Goal: Information Seeking & Learning: Learn about a topic

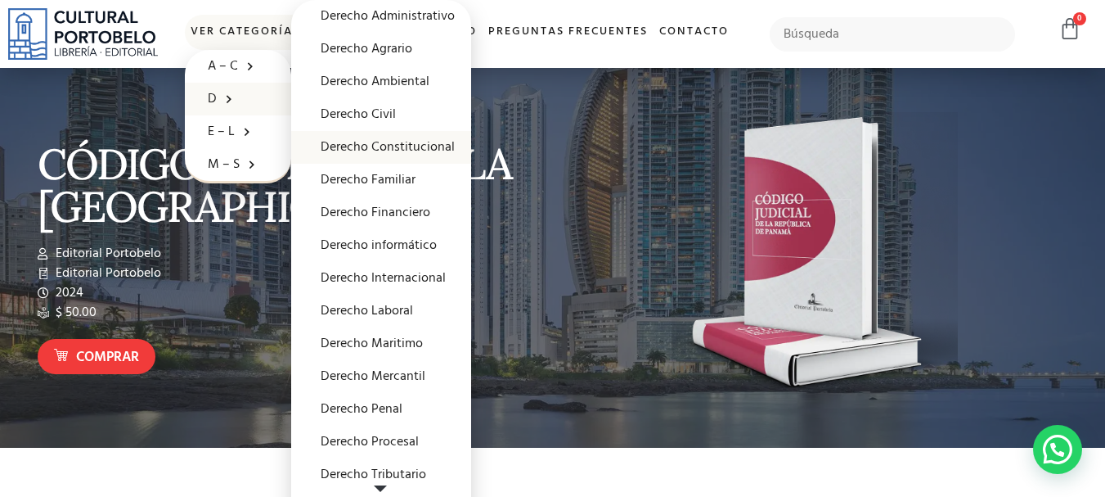
click at [393, 146] on link "Derecho Constitucional" at bounding box center [381, 147] width 180 height 33
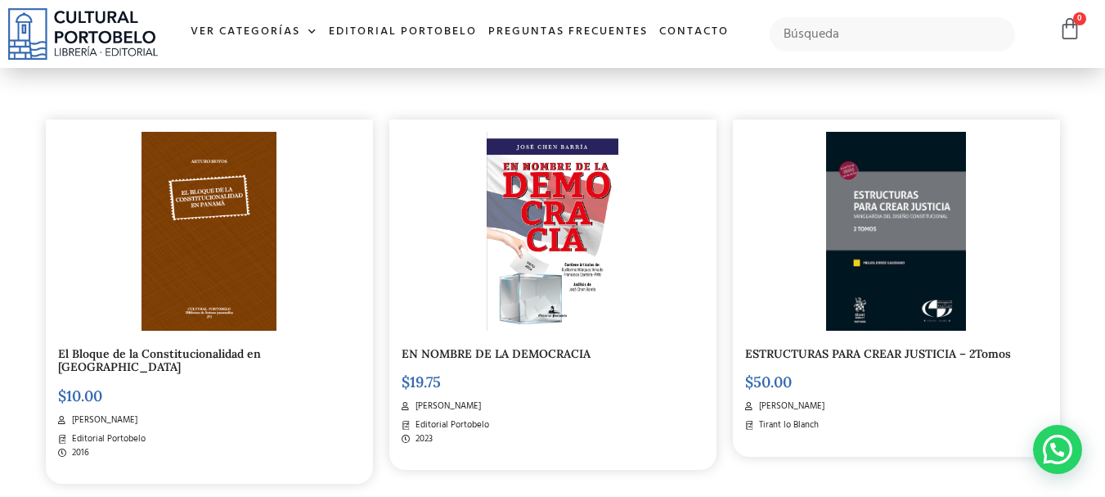
scroll to position [817, 0]
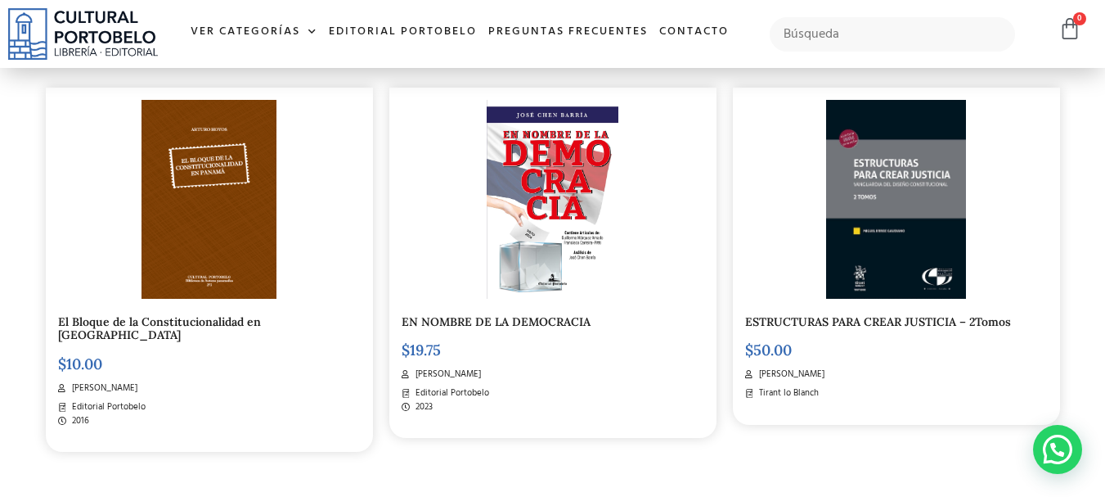
click at [227, 215] on img at bounding box center [209, 199] width 135 height 199
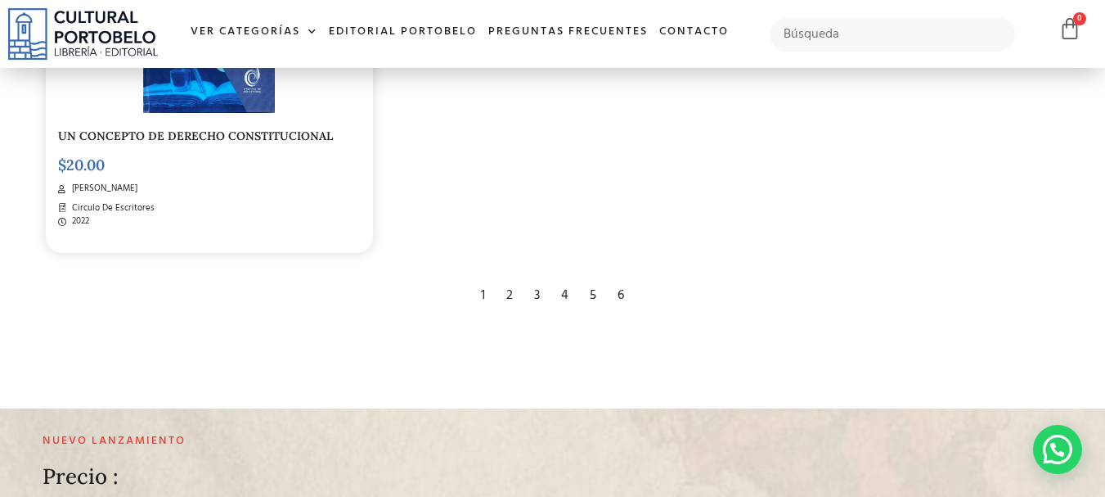
scroll to position [2780, 0]
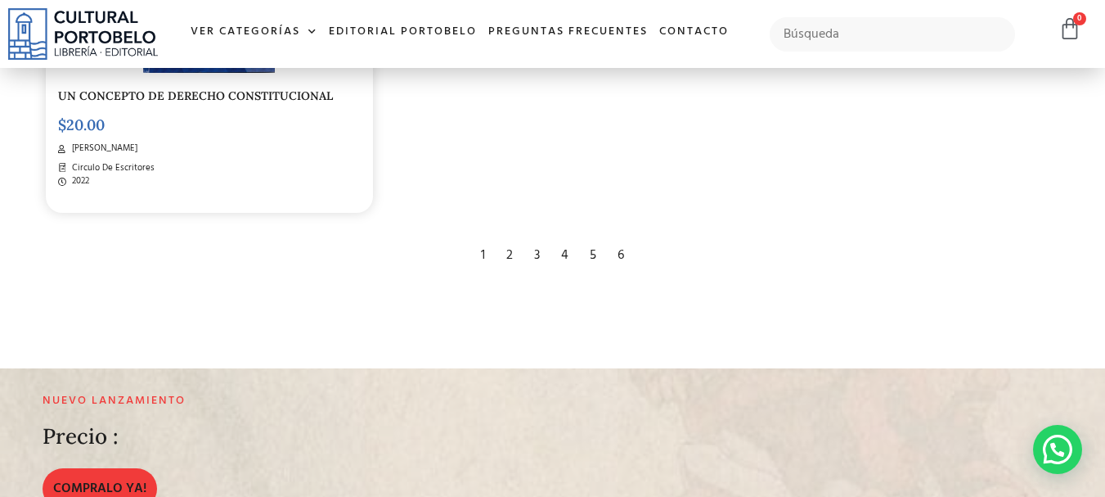
click at [507, 237] on div "2" at bounding box center [509, 255] width 23 height 36
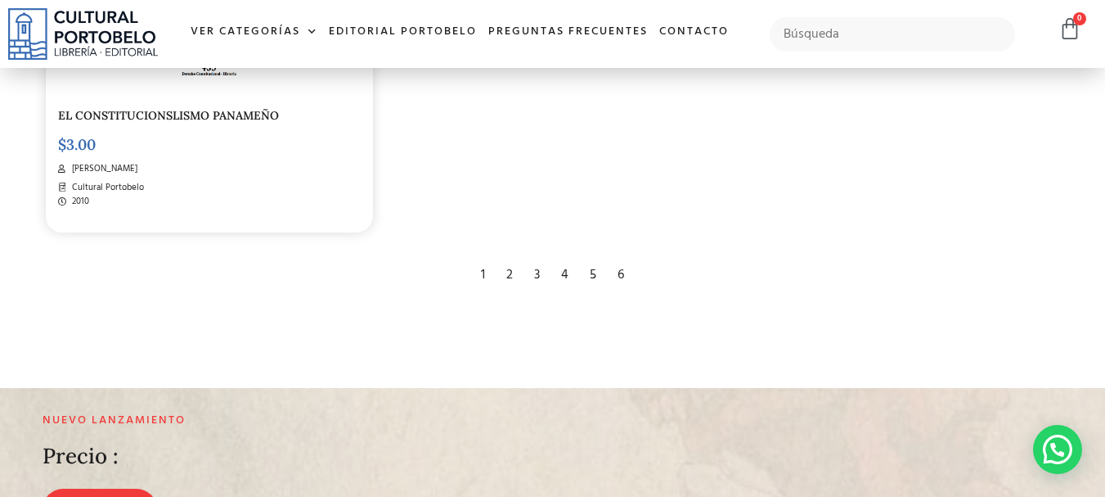
scroll to position [2780, 0]
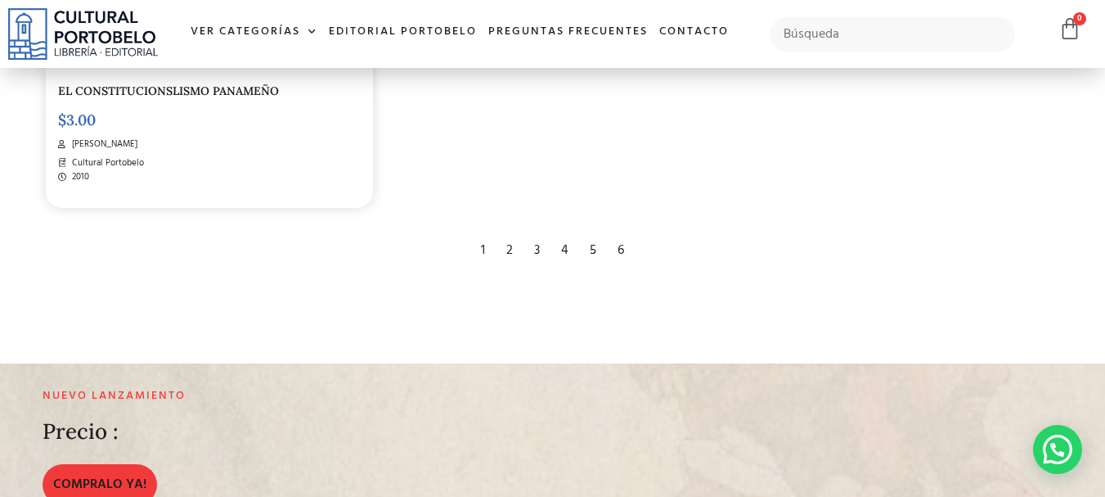
click at [535, 245] on div "3" at bounding box center [537, 250] width 22 height 36
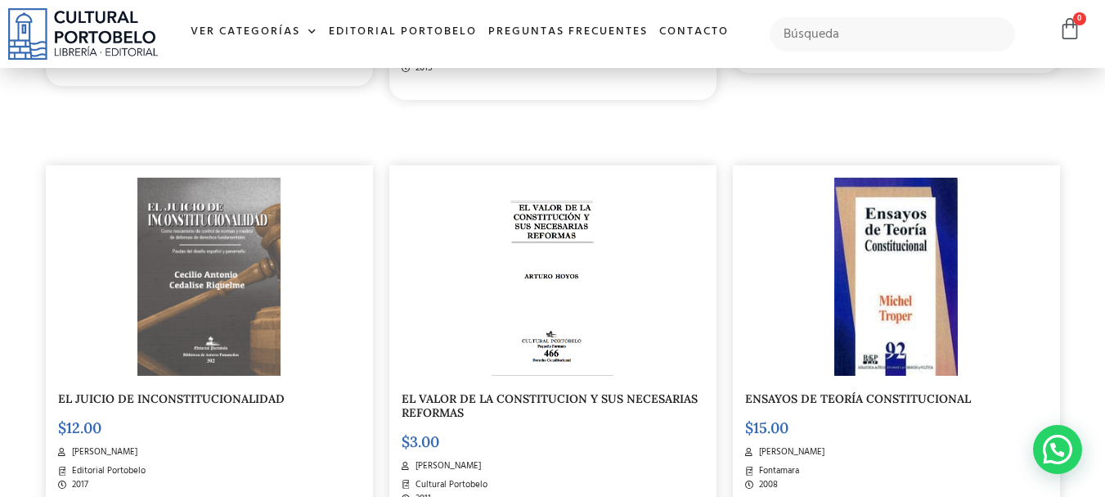
scroll to position [817, 0]
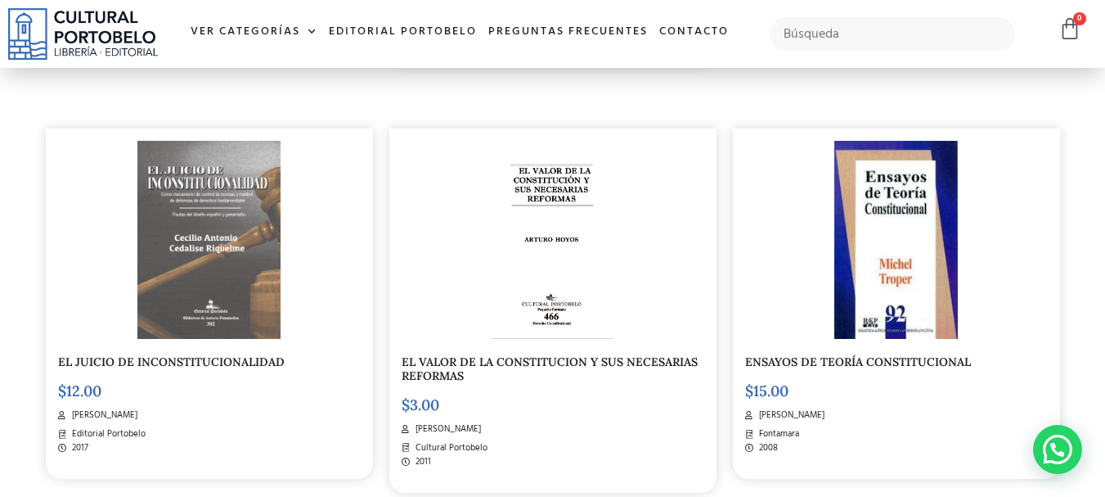
click at [175, 230] on img at bounding box center [208, 240] width 142 height 199
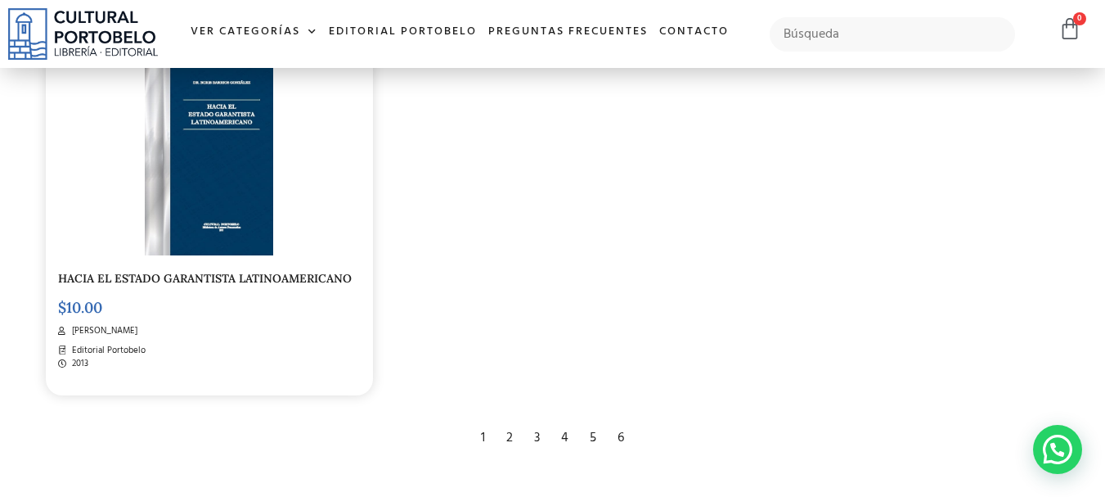
scroll to position [2698, 0]
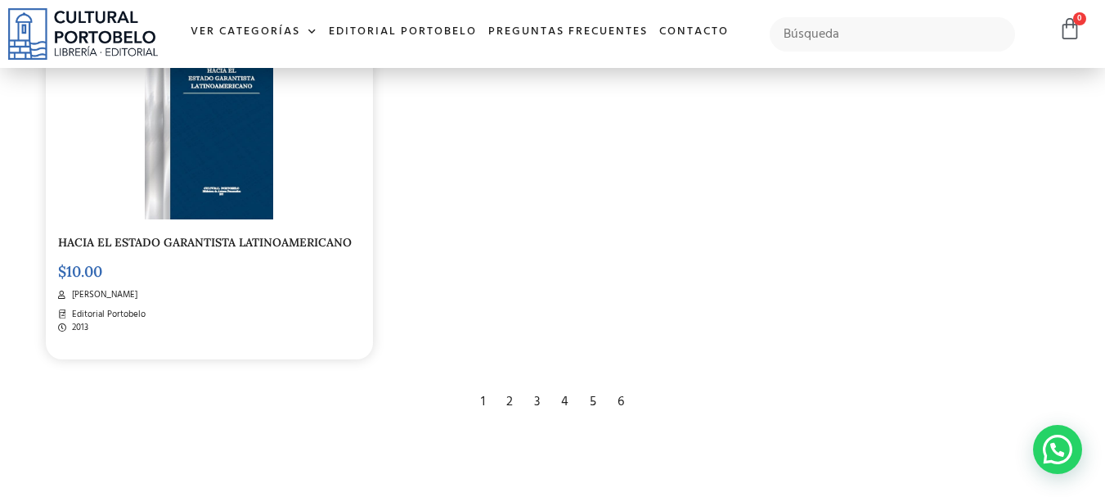
click at [564, 384] on div "4" at bounding box center [565, 402] width 24 height 36
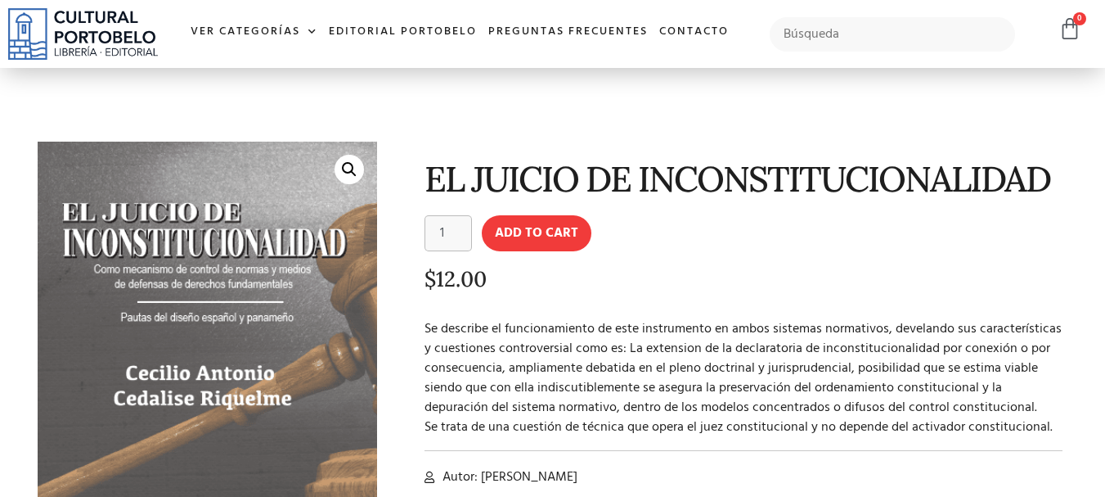
scroll to position [81, 0]
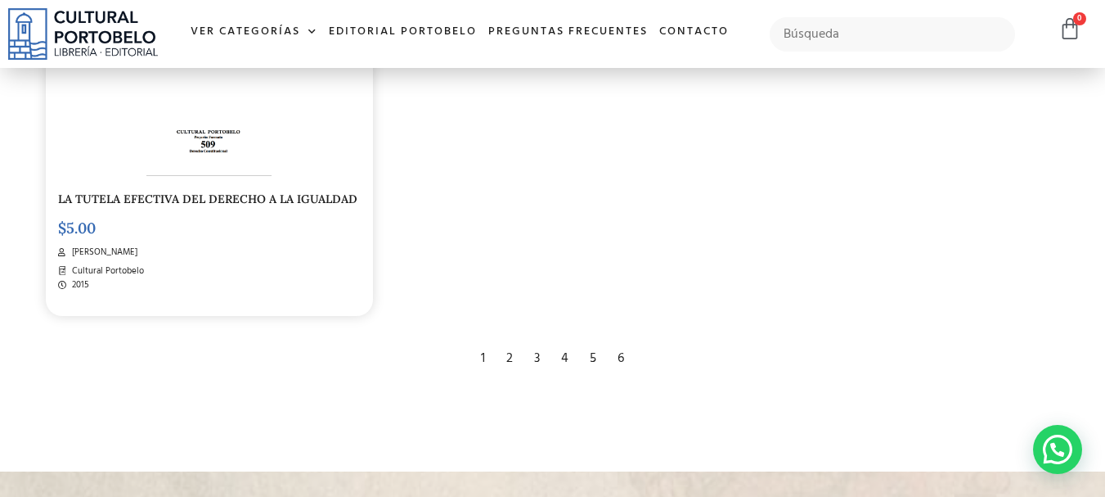
scroll to position [2699, 0]
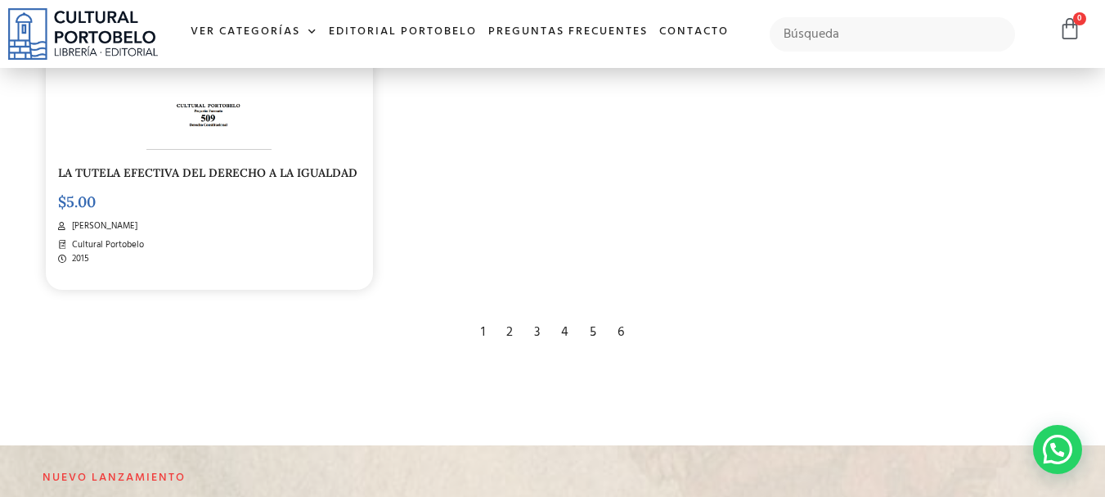
click at [591, 331] on div "5" at bounding box center [593, 332] width 23 height 36
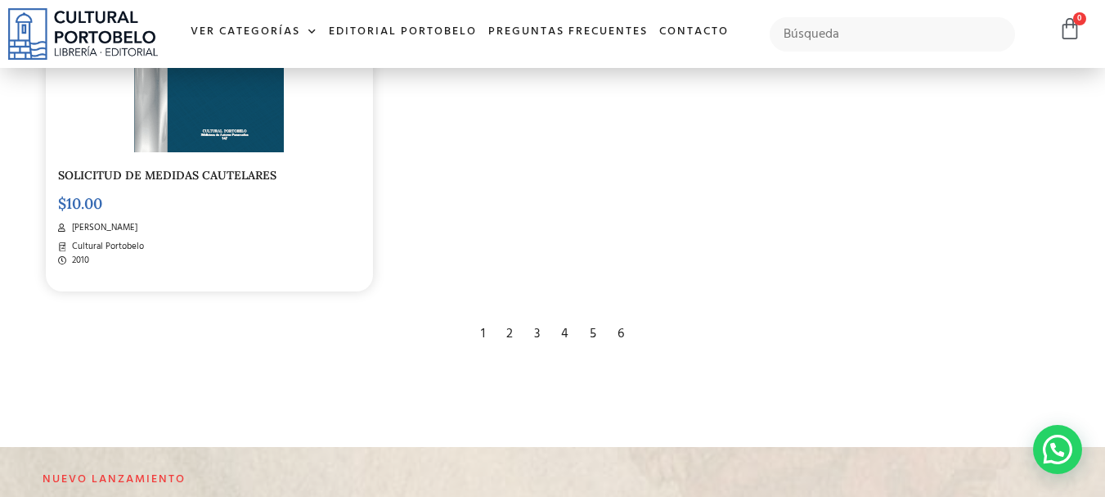
scroll to position [2699, 0]
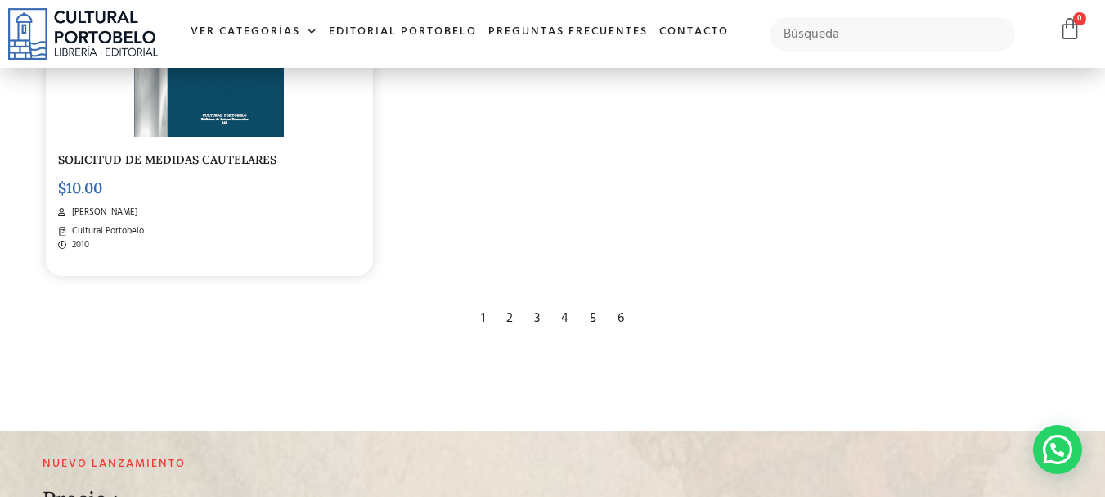
click at [624, 313] on div "6" at bounding box center [620, 318] width 23 height 36
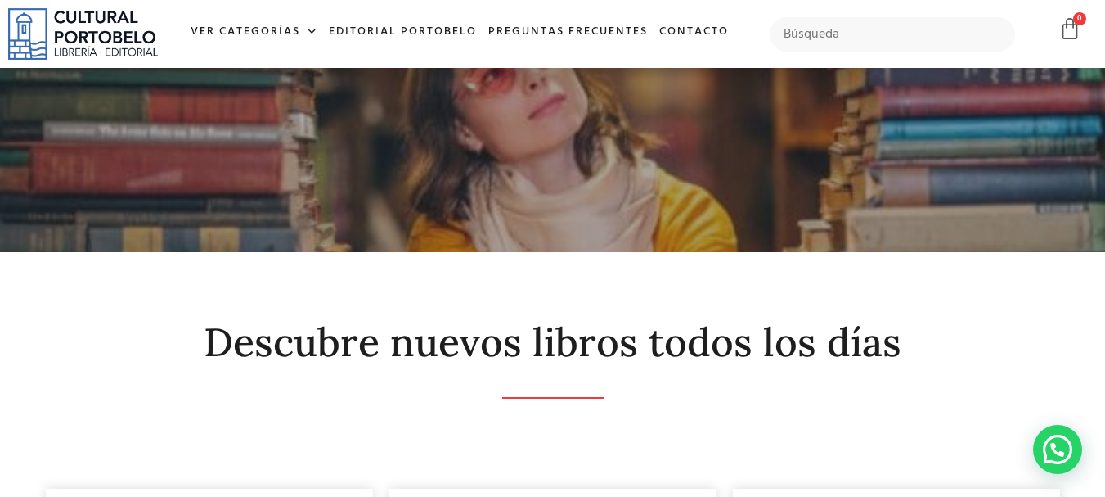
click at [119, 22] on img at bounding box center [83, 34] width 150 height 52
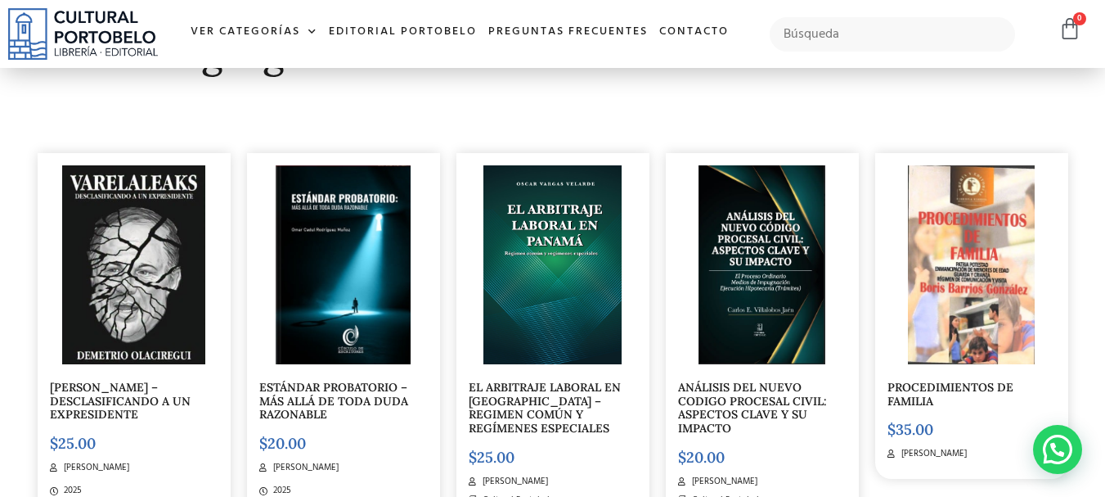
scroll to position [4498, 0]
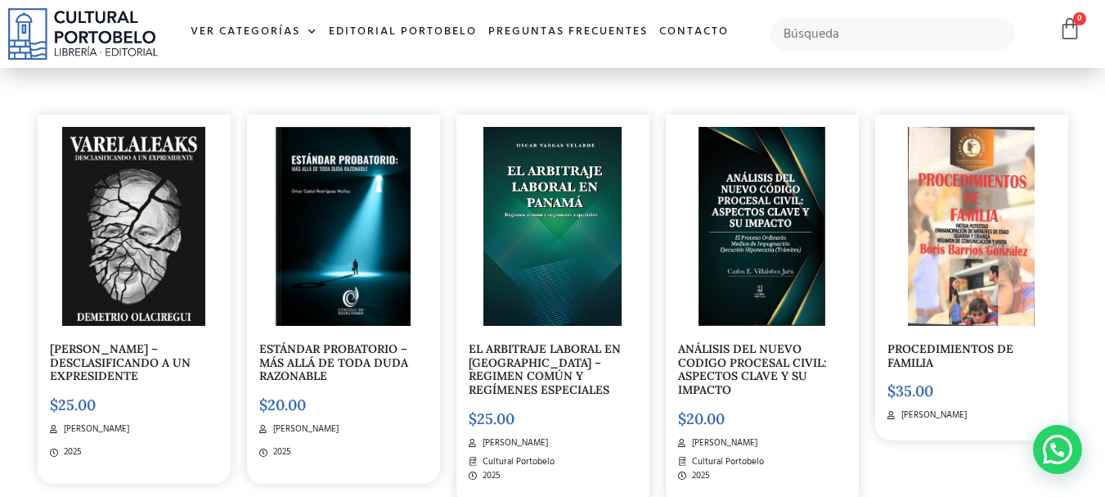
click at [371, 174] on img at bounding box center [343, 226] width 135 height 199
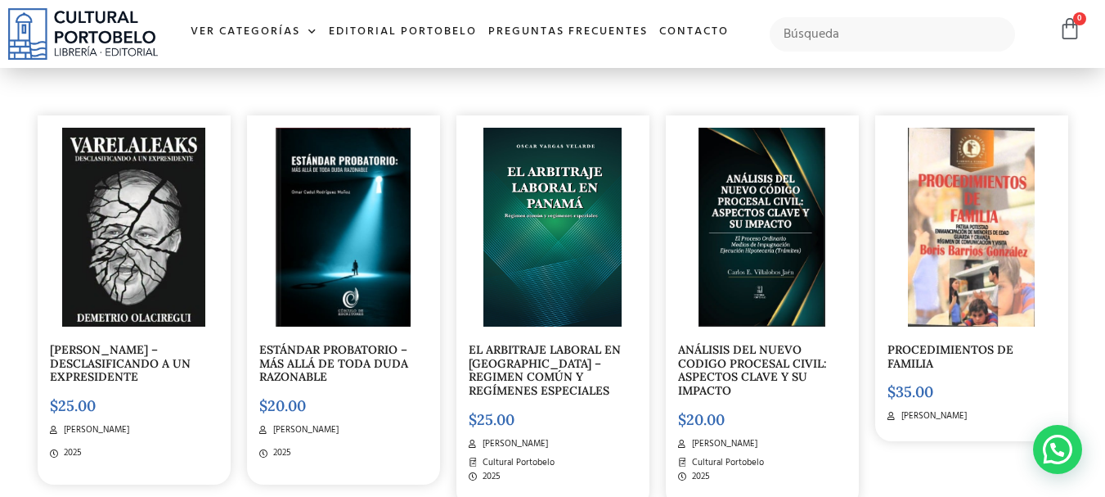
click at [552, 192] on img at bounding box center [552, 227] width 138 height 199
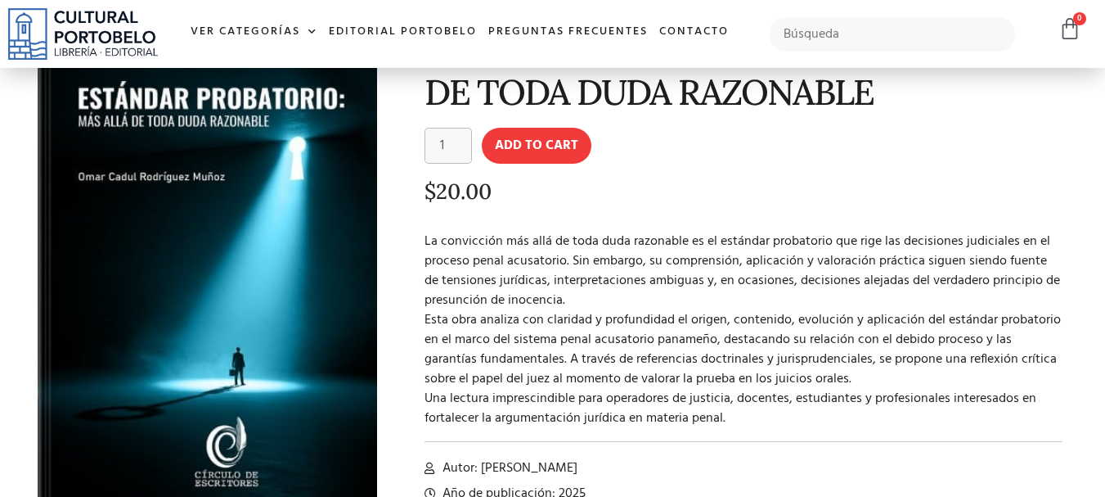
scroll to position [164, 0]
